Goal: Transaction & Acquisition: Purchase product/service

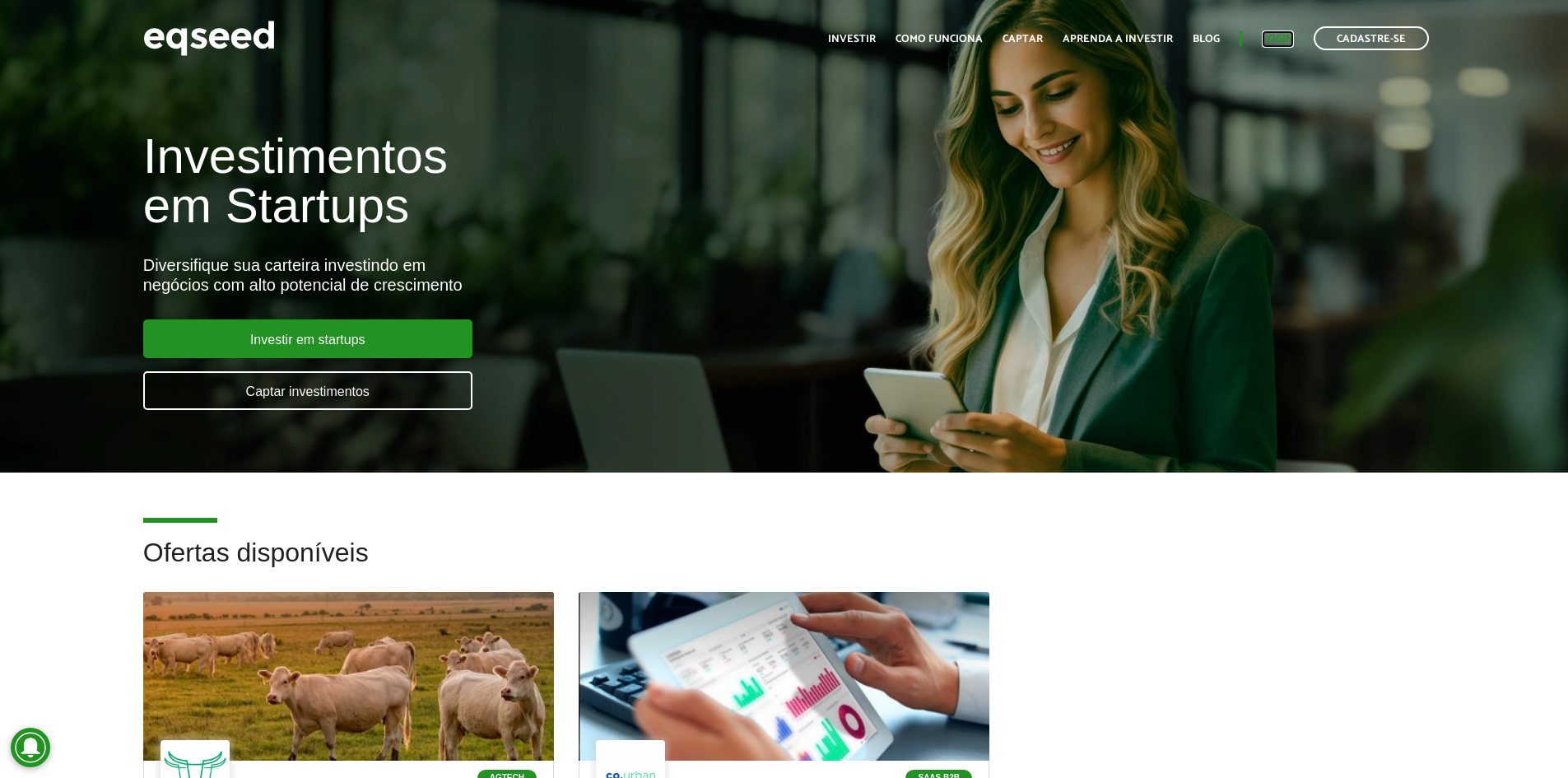
click at [1274, 36] on link "Login" at bounding box center [1278, 39] width 32 height 11
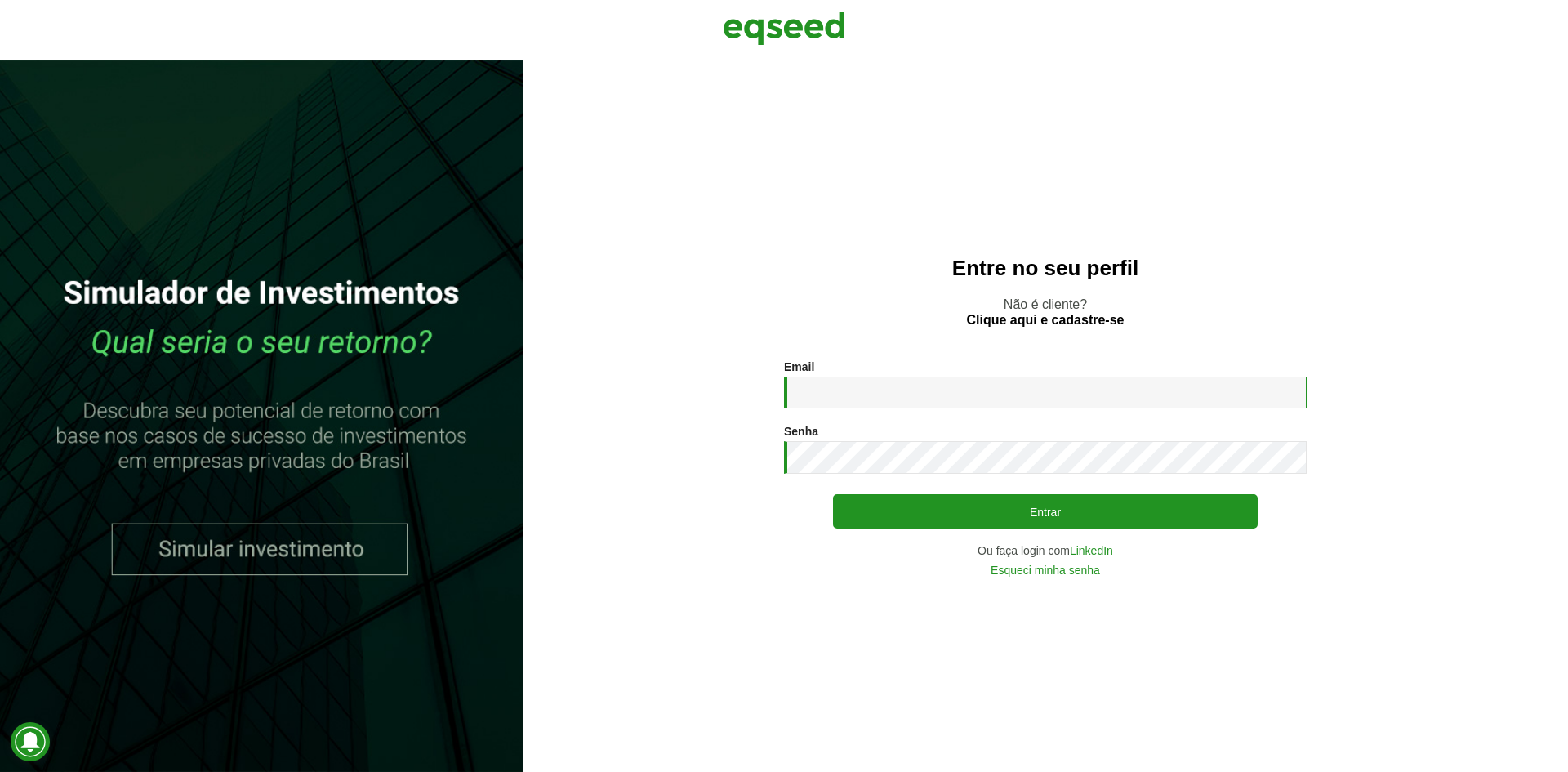
click at [854, 396] on input "Email *" at bounding box center [1045, 392] width 523 height 32
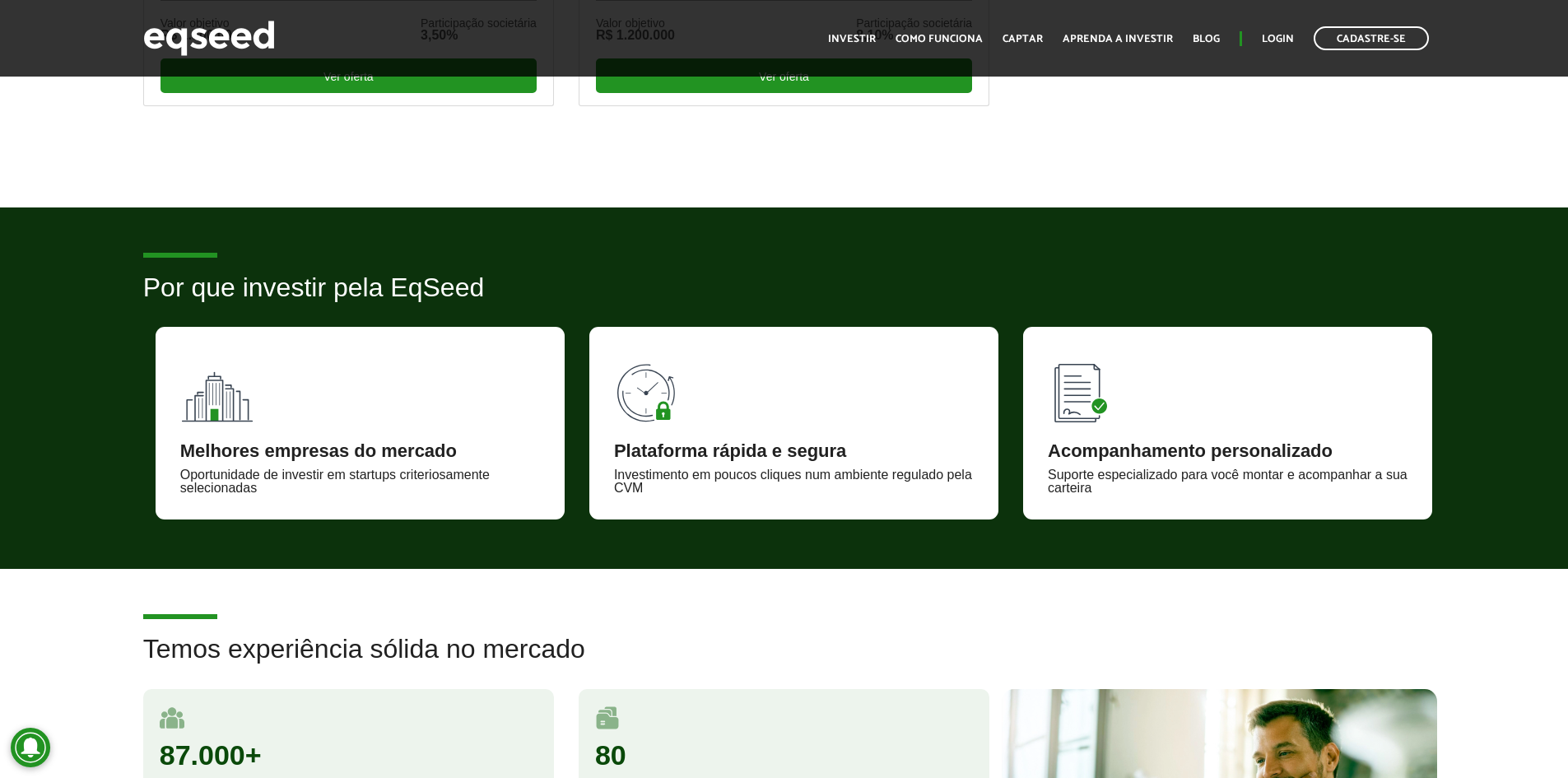
scroll to position [411, 0]
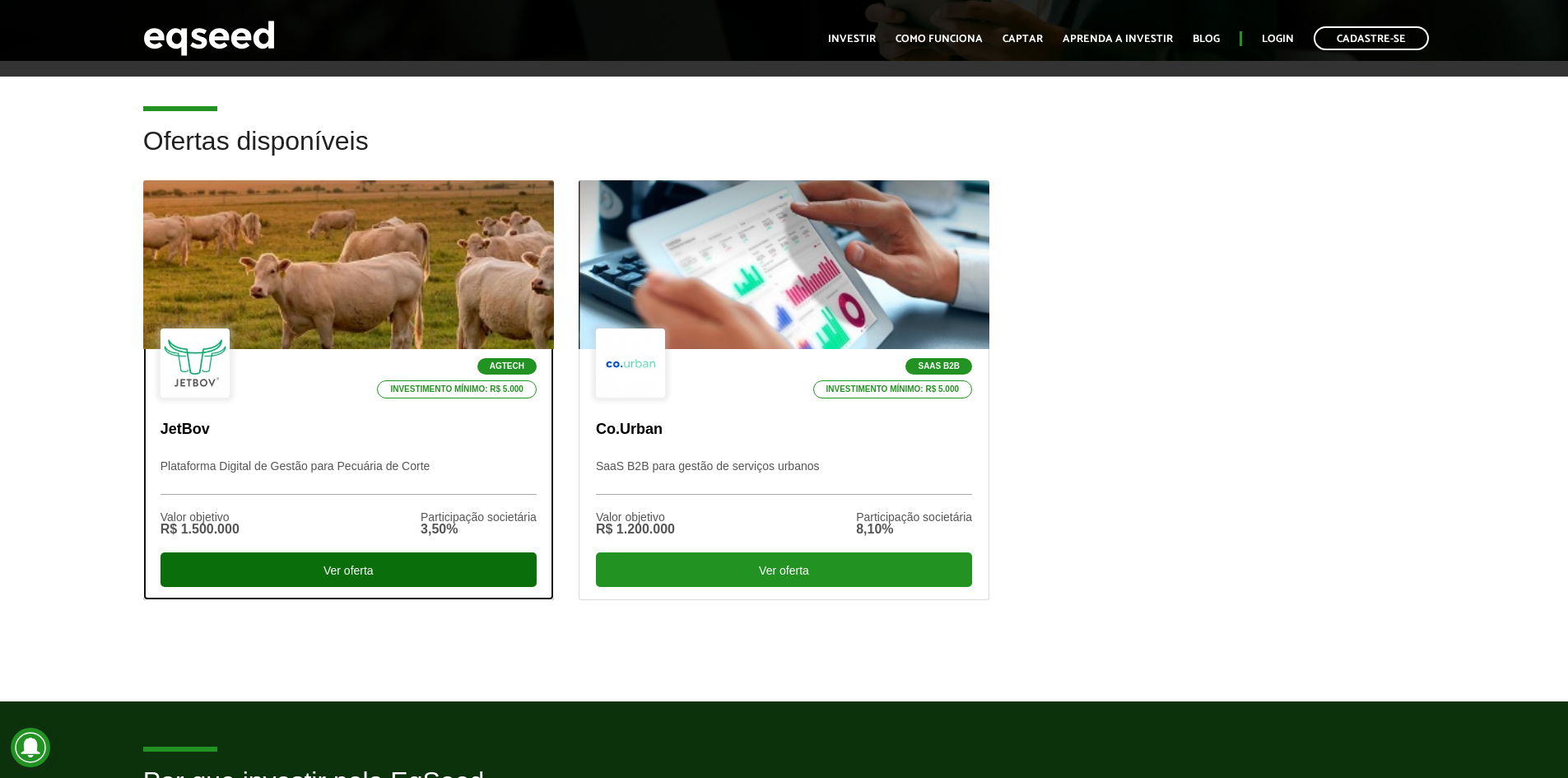
click at [342, 568] on div "Ver oferta" at bounding box center [348, 570] width 377 height 35
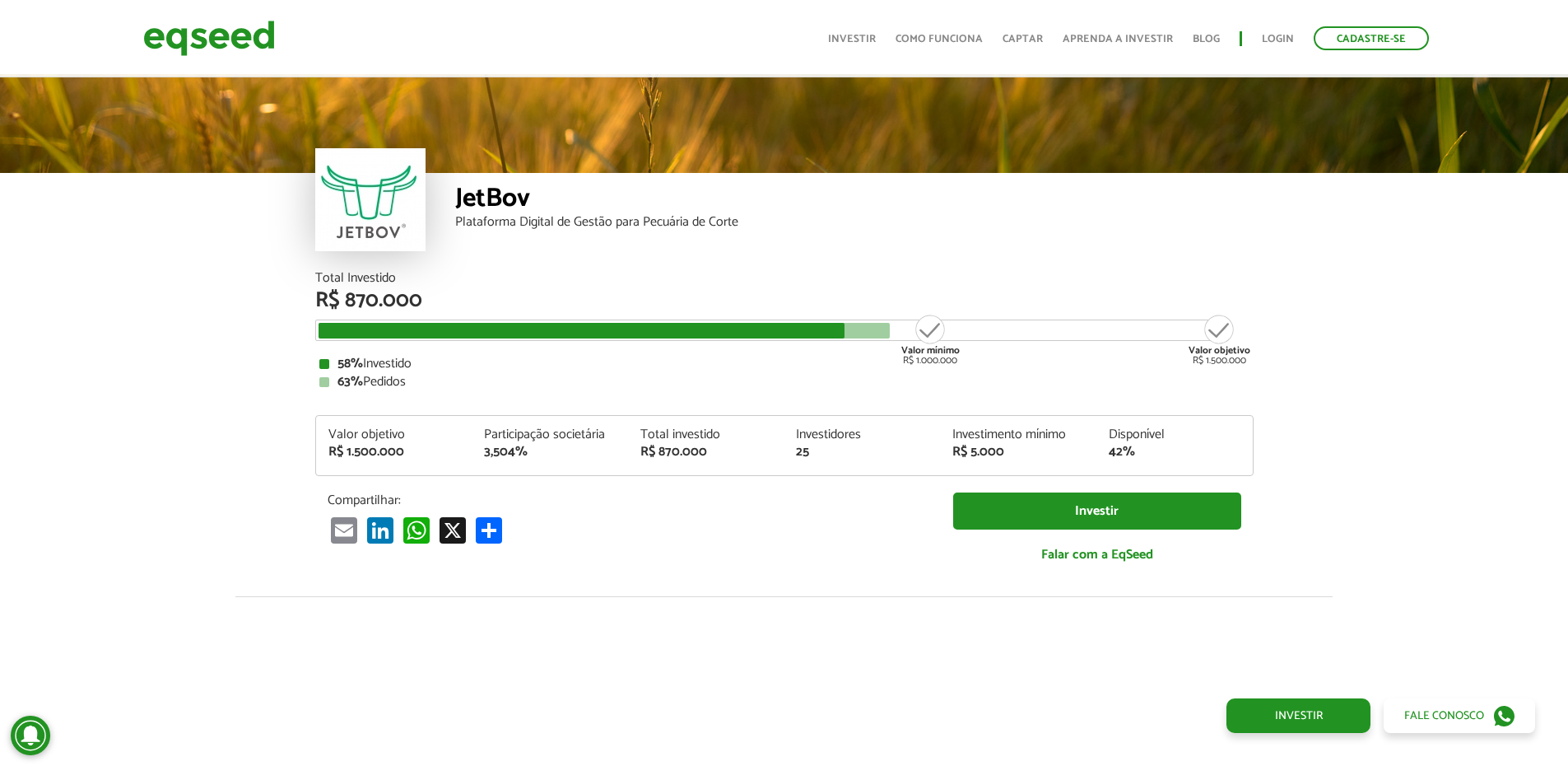
scroll to position [2036, 0]
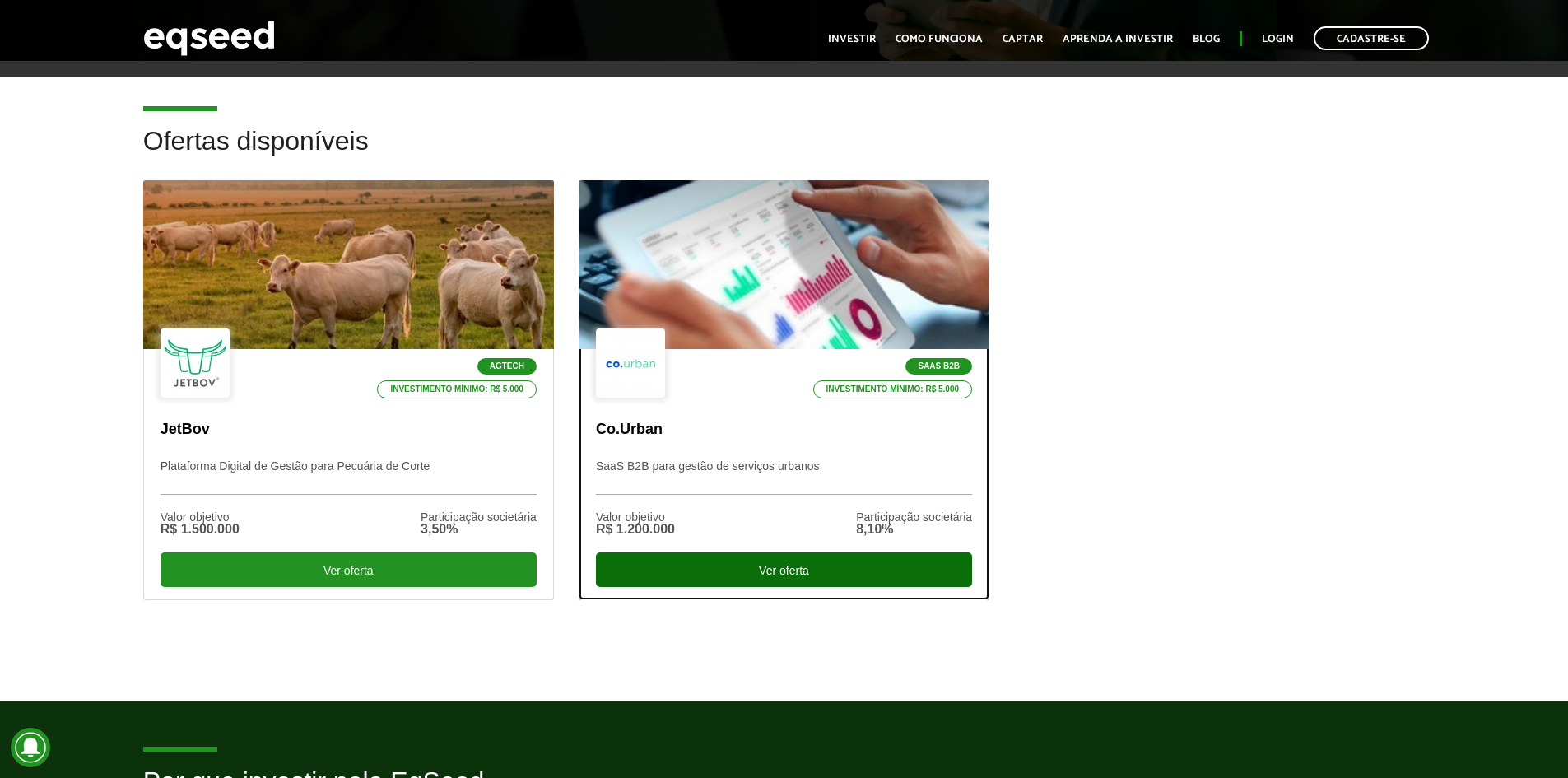
click at [729, 567] on div "Ver oferta" at bounding box center [784, 570] width 377 height 35
